Goal: Information Seeking & Learning: Learn about a topic

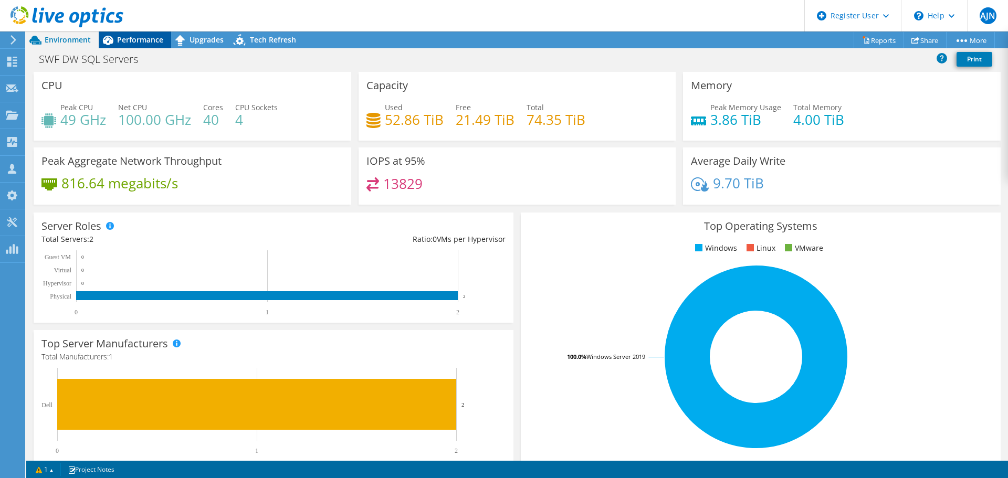
click at [137, 39] on span "Performance" at bounding box center [140, 40] width 46 height 10
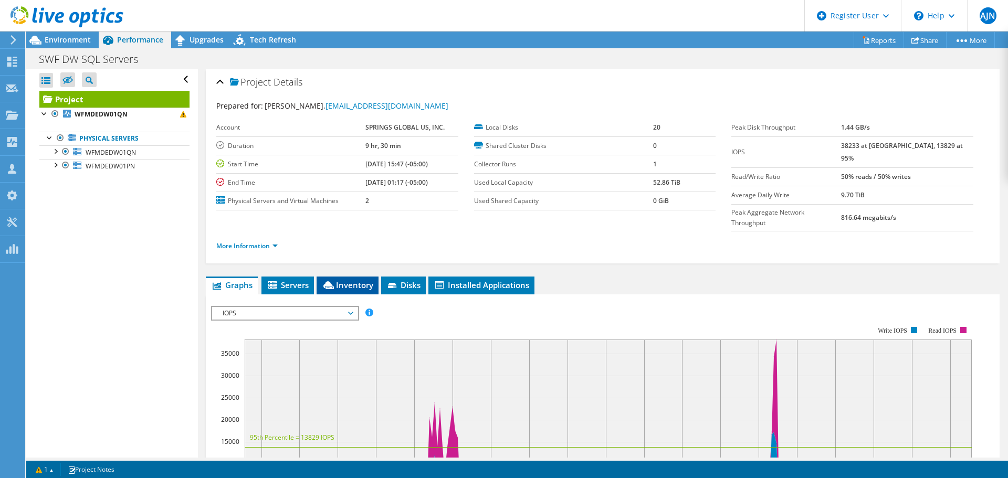
click at [355, 280] on span "Inventory" at bounding box center [347, 285] width 51 height 11
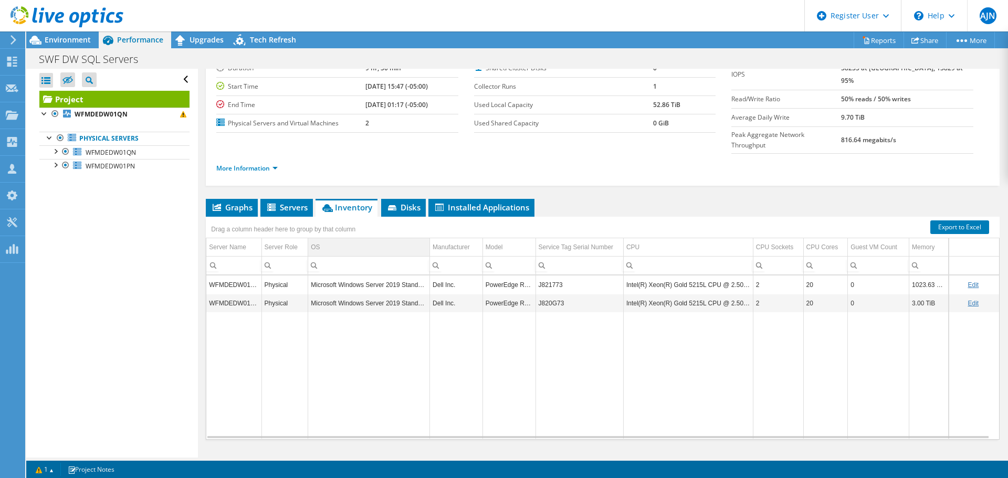
scroll to position [79, 0]
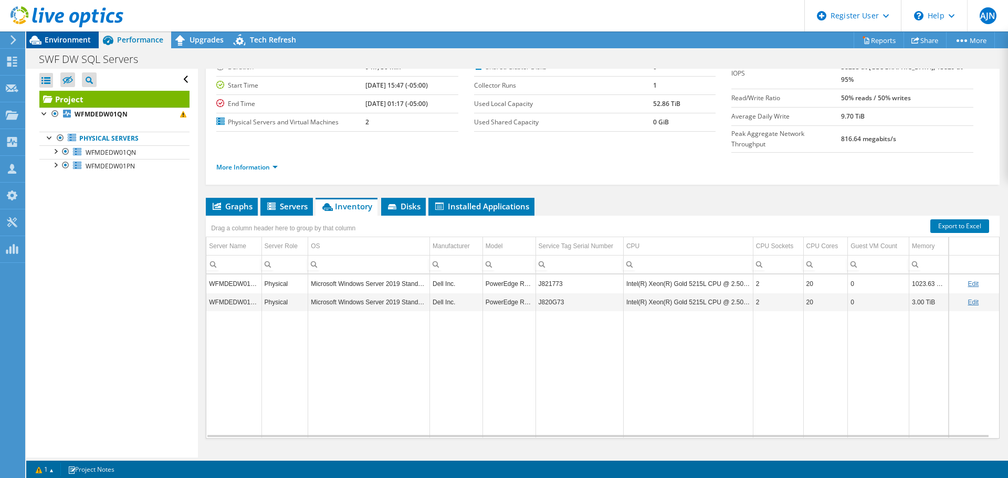
click at [61, 40] on span "Environment" at bounding box center [68, 40] width 46 height 10
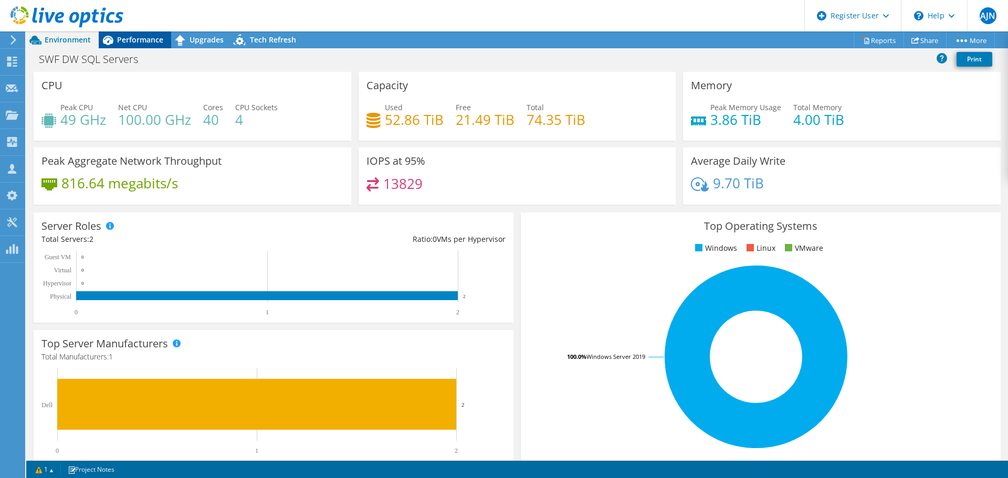
click at [124, 37] on span "Performance" at bounding box center [140, 40] width 46 height 10
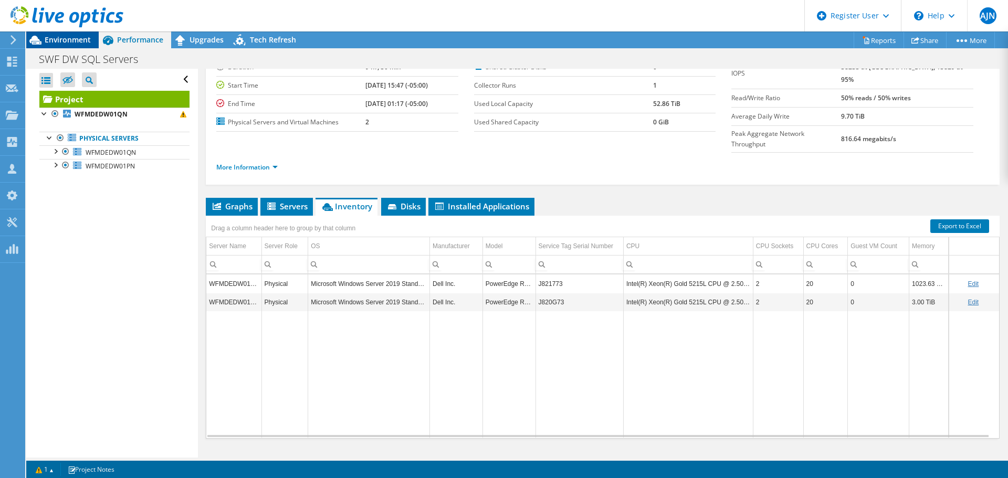
click at [60, 37] on span "Environment" at bounding box center [68, 40] width 46 height 10
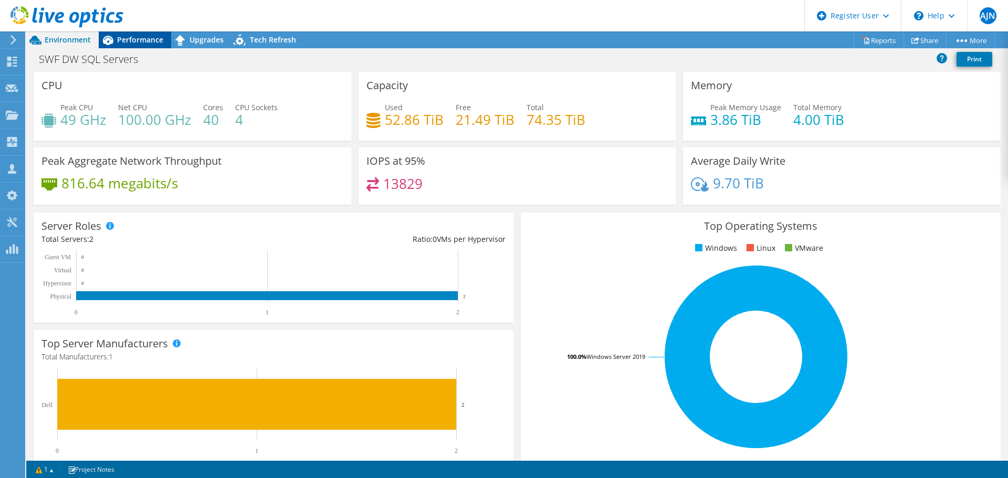
click at [118, 37] on span "Performance" at bounding box center [140, 40] width 46 height 10
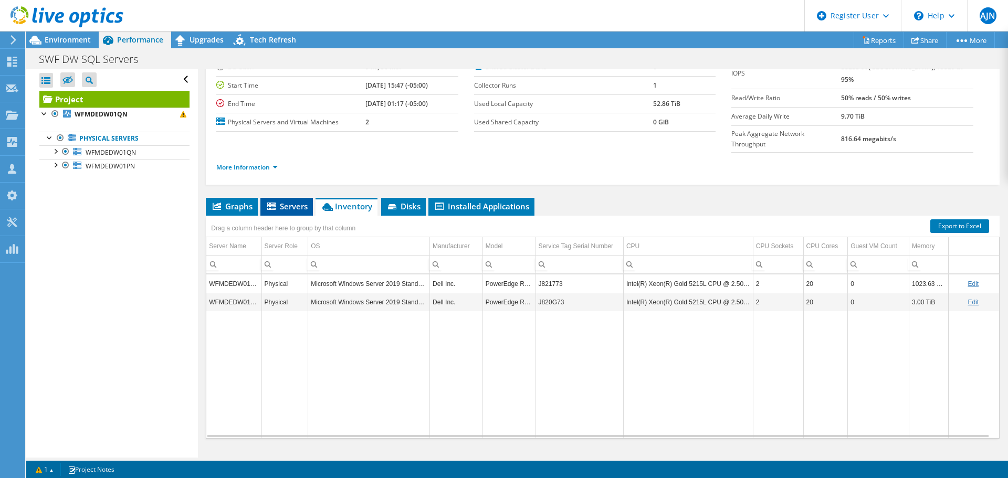
click at [288, 201] on span "Servers" at bounding box center [287, 206] width 42 height 11
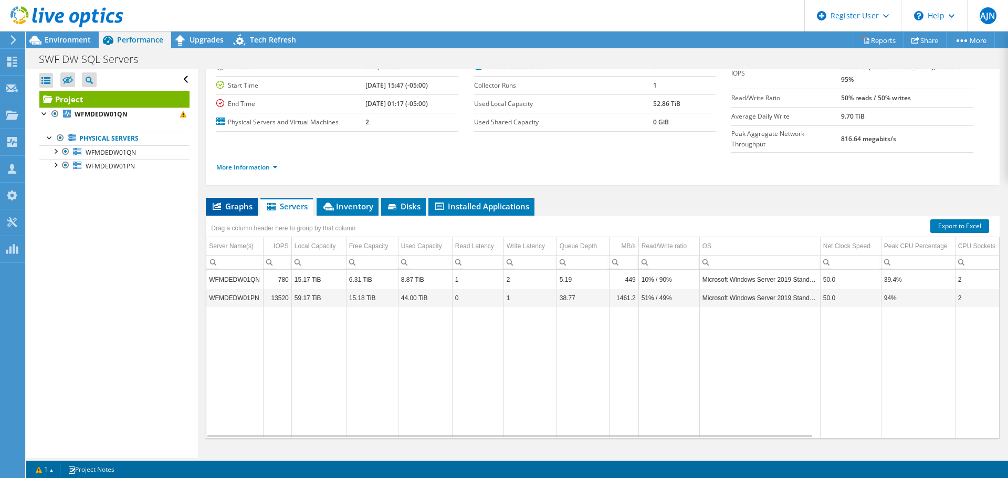
click at [244, 201] on span "Graphs" at bounding box center [231, 206] width 41 height 11
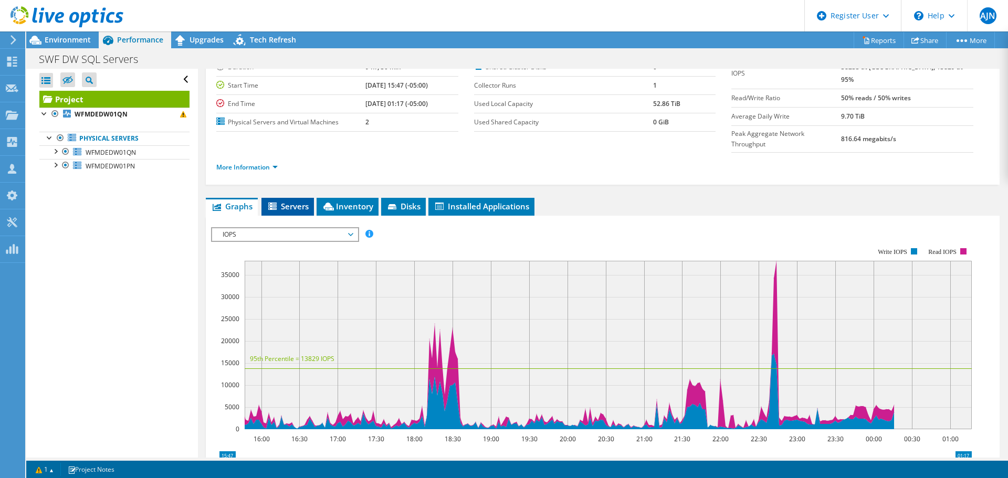
click at [281, 201] on span "Servers" at bounding box center [288, 206] width 42 height 11
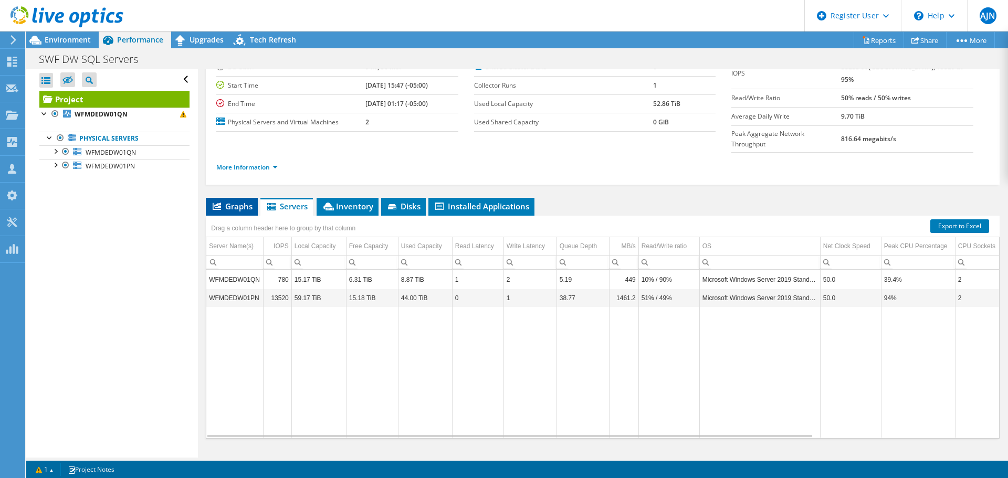
click at [233, 201] on span "Graphs" at bounding box center [231, 206] width 41 height 11
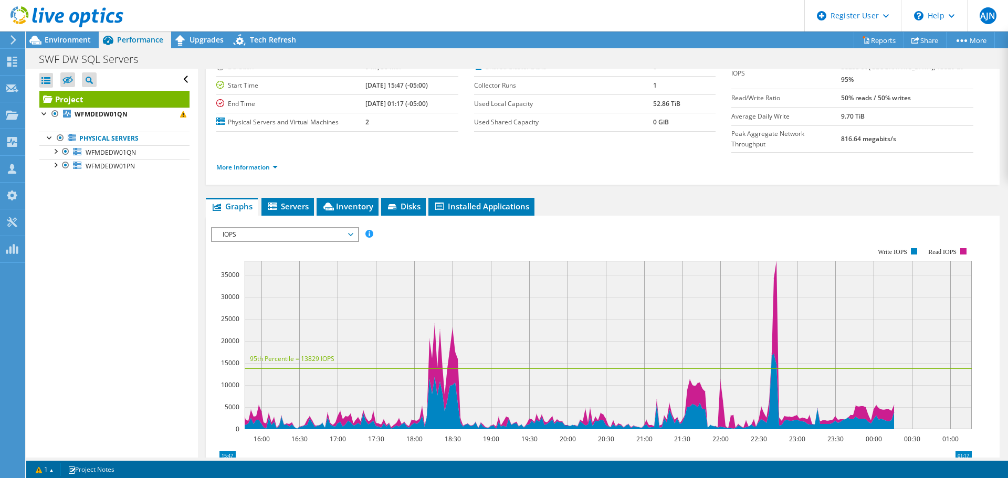
click at [331, 228] on span "IOPS" at bounding box center [284, 234] width 135 height 13
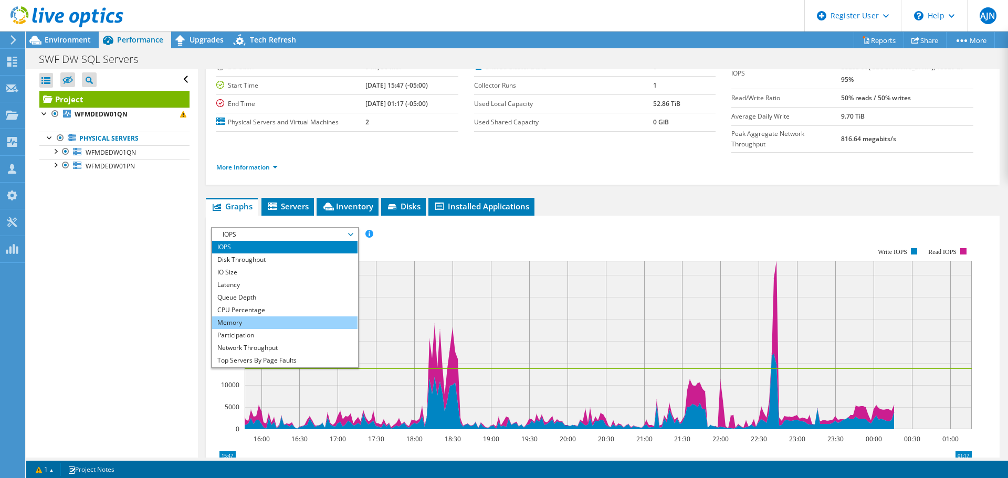
click at [284, 317] on li "Memory" at bounding box center [284, 323] width 145 height 13
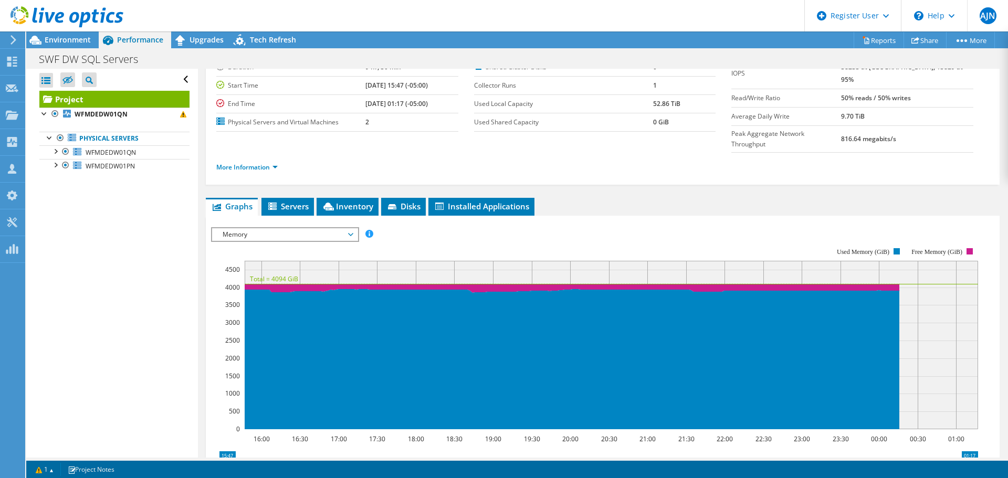
click at [290, 234] on rect at bounding box center [594, 339] width 767 height 210
click at [364, 201] on span "Inventory" at bounding box center [347, 206] width 51 height 11
